Goal: Navigation & Orientation: Find specific page/section

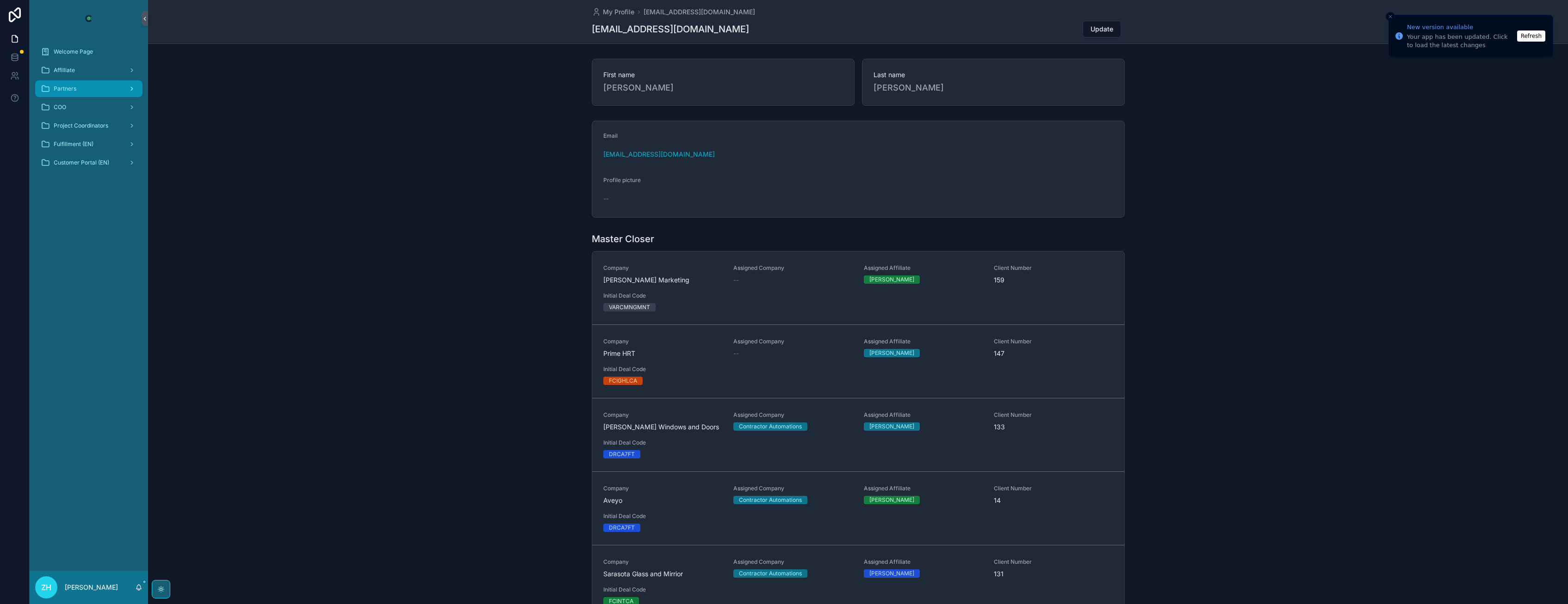
click at [95, 91] on div "Partners" at bounding box center [89, 89] width 96 height 15
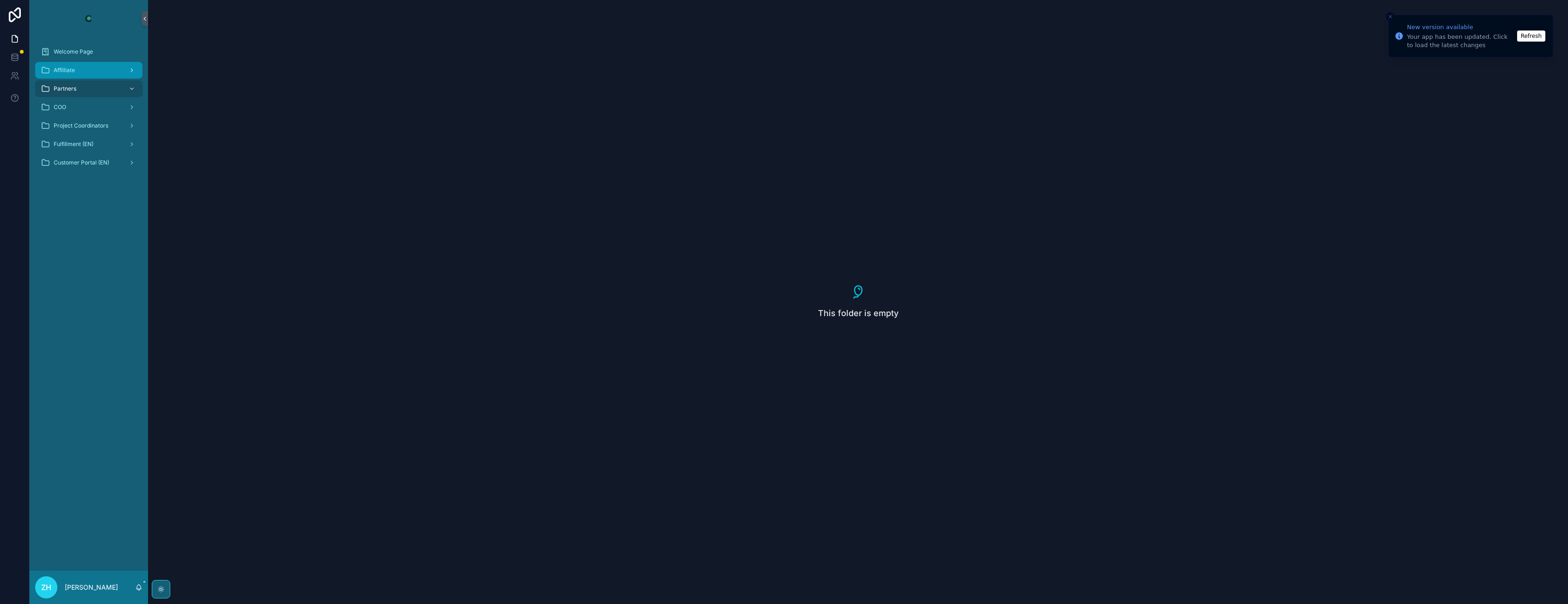
click at [99, 72] on div "Affilliate" at bounding box center [89, 70] width 96 height 15
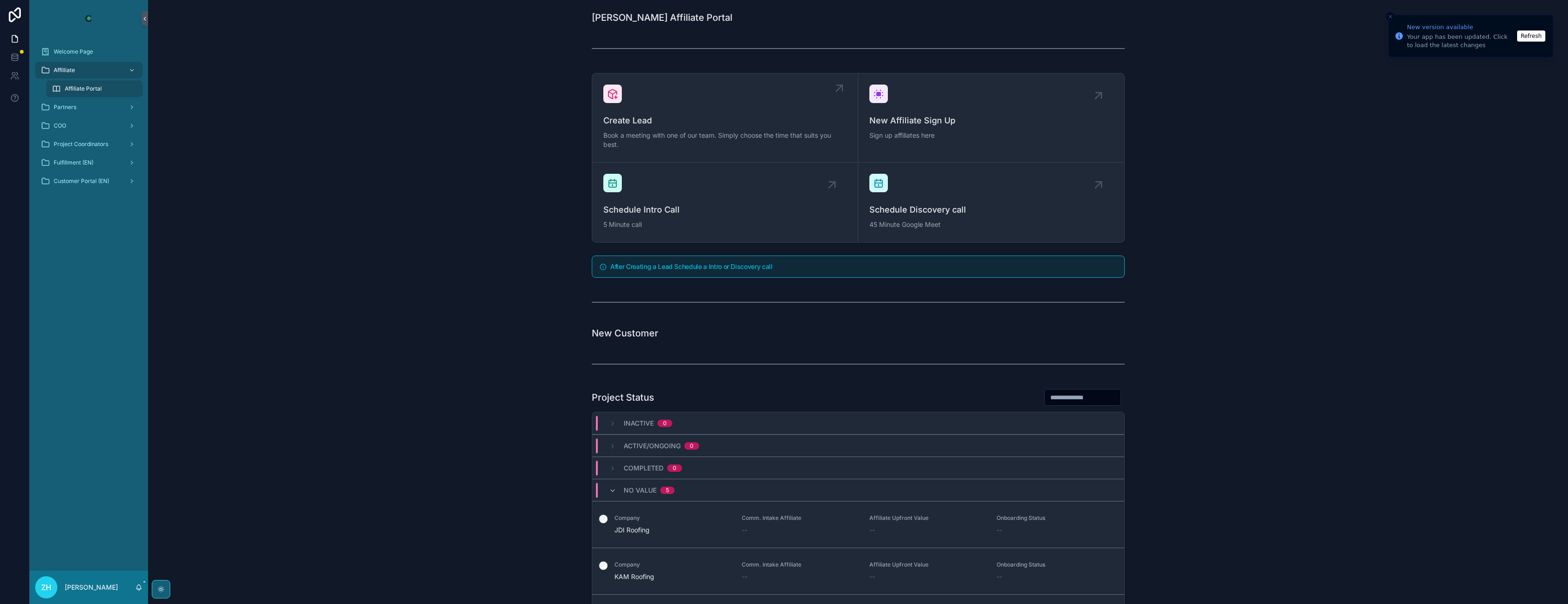
click at [775, 114] on span "Create Lead" at bounding box center [725, 120] width 243 height 13
click at [1081, 193] on div "Schedule Discovery call 45 Minute Google Meet" at bounding box center [991, 203] width 244 height 57
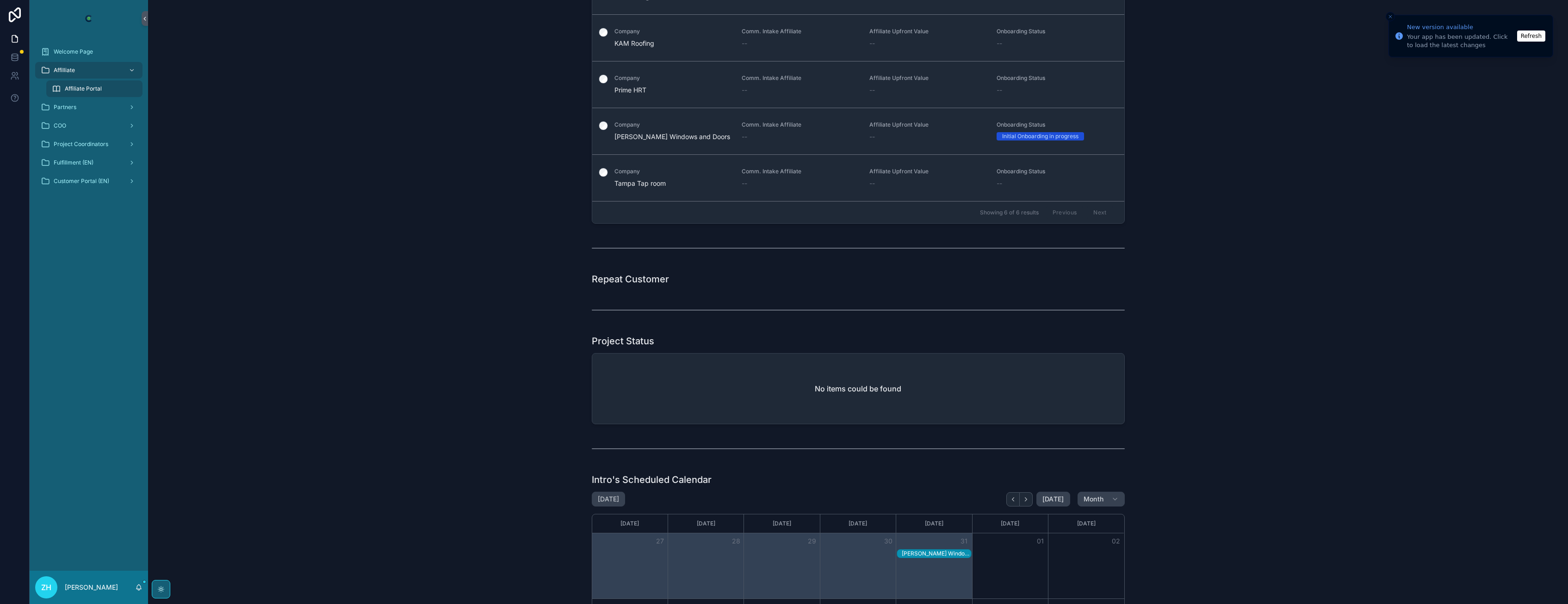
scroll to position [499, 0]
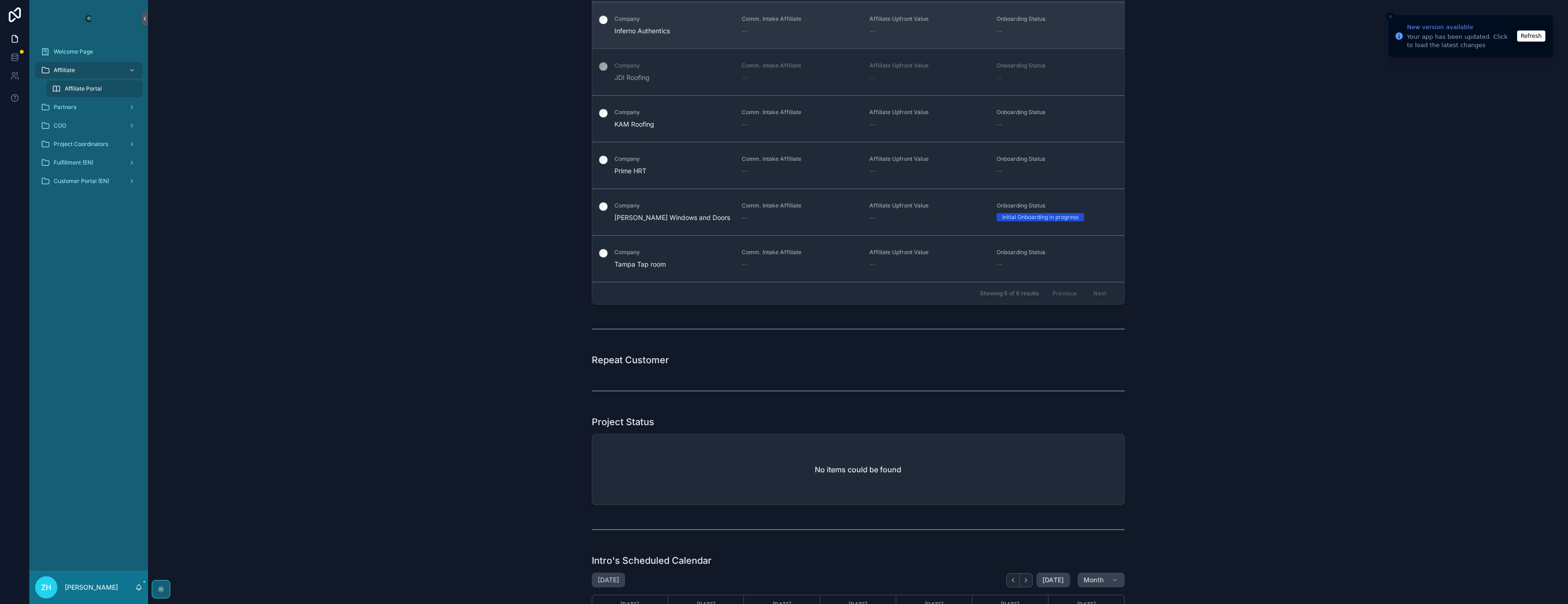
click at [677, 26] on span "Inferno Authentics" at bounding box center [673, 30] width 117 height 9
